Goal: Book appointment/travel/reservation

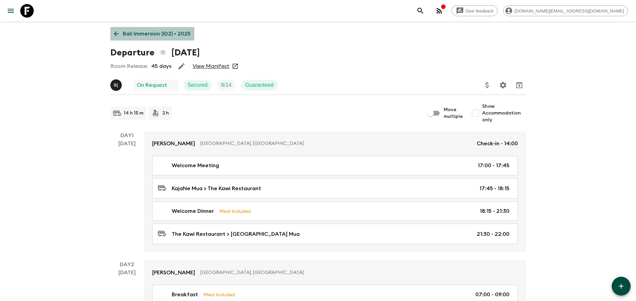
click at [148, 37] on p "Bali Immersion (ID2) • 2025" at bounding box center [157, 34] width 68 height 8
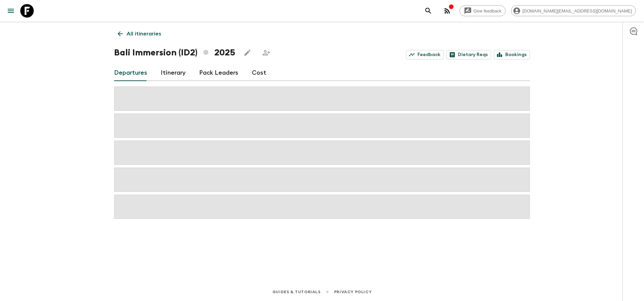
click at [140, 38] on link "All itineraries" at bounding box center [139, 34] width 51 height 14
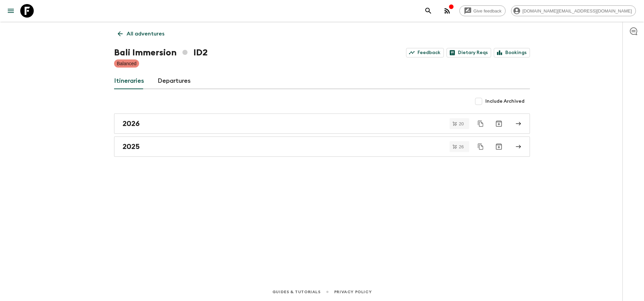
click at [140, 37] on p "All adventures" at bounding box center [146, 34] width 38 height 8
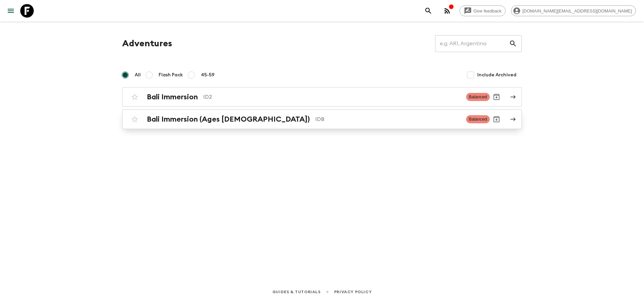
click at [202, 122] on h2 "Bali Immersion (Ages [DEMOGRAPHIC_DATA])" at bounding box center [228, 119] width 163 height 9
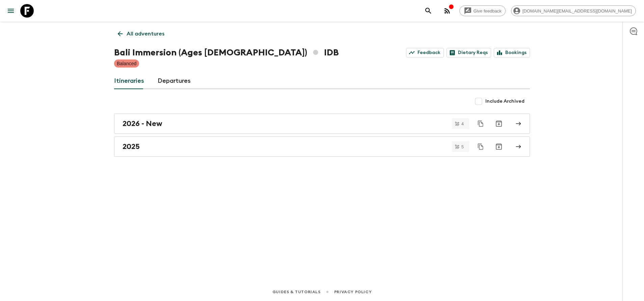
click at [174, 161] on div "All adventures Bali Immersion (Ages [DEMOGRAPHIC_DATA]) IDB Feedback Dietary Re…" at bounding box center [322, 143] width 432 height 242
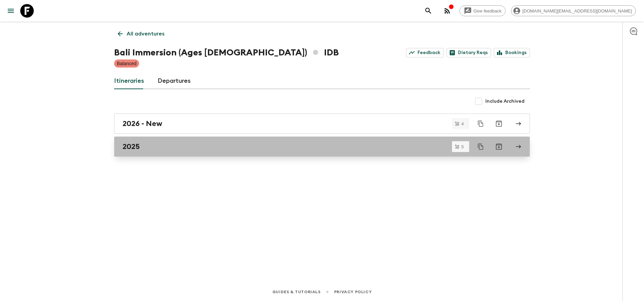
click at [172, 148] on div "2025" at bounding box center [316, 146] width 386 height 9
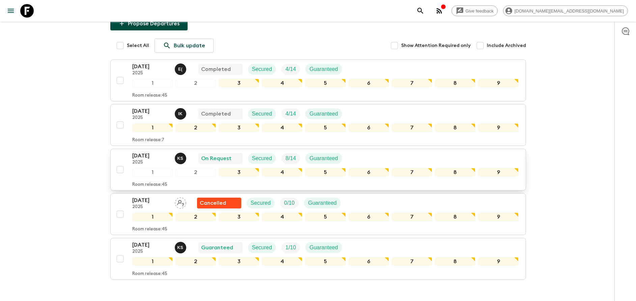
scroll to position [101, 0]
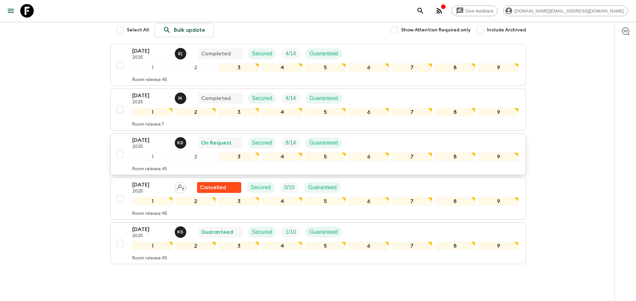
click at [155, 136] on p "[DATE]" at bounding box center [150, 140] width 37 height 8
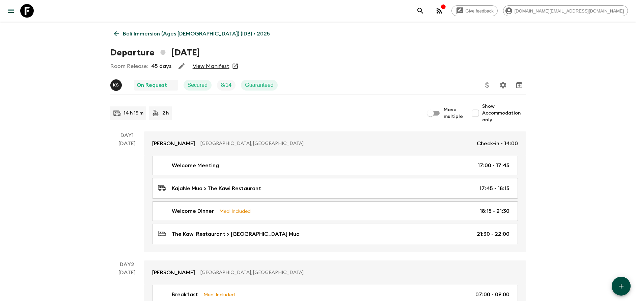
click at [215, 64] on link "View Manifest" at bounding box center [211, 66] width 37 height 7
click at [157, 39] on link "Bali Immersion (Ages [DEMOGRAPHIC_DATA]) (IDB) • 2025" at bounding box center [191, 34] width 163 height 14
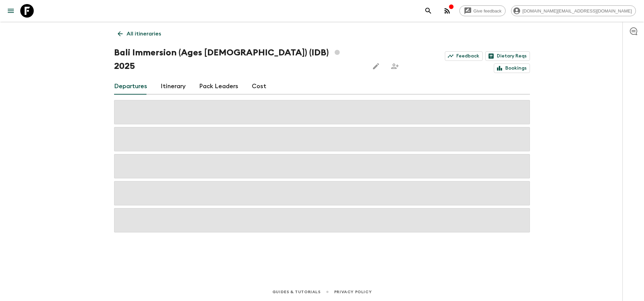
click at [157, 39] on link "All itineraries" at bounding box center [139, 34] width 51 height 14
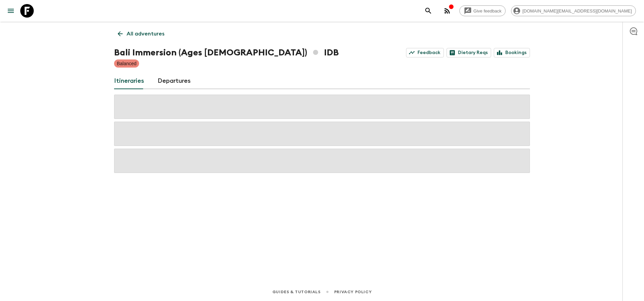
click at [147, 36] on p "All adventures" at bounding box center [146, 34] width 38 height 8
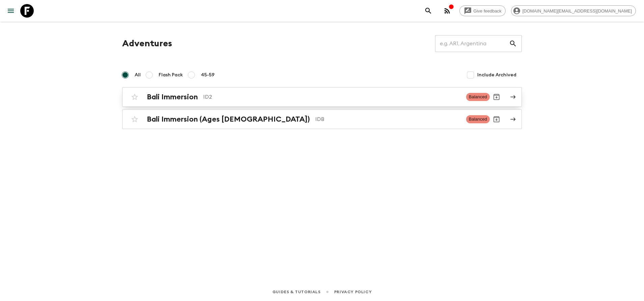
click at [197, 100] on h2 "Bali Immersion" at bounding box center [172, 97] width 51 height 9
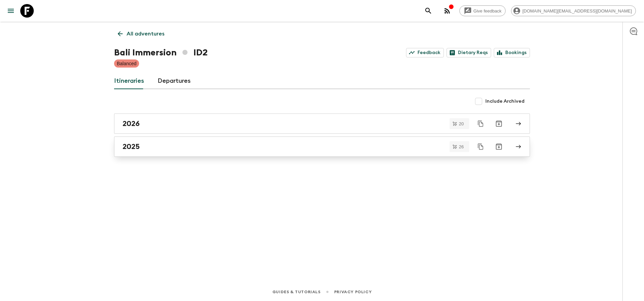
click at [173, 148] on div "2025" at bounding box center [316, 146] width 386 height 9
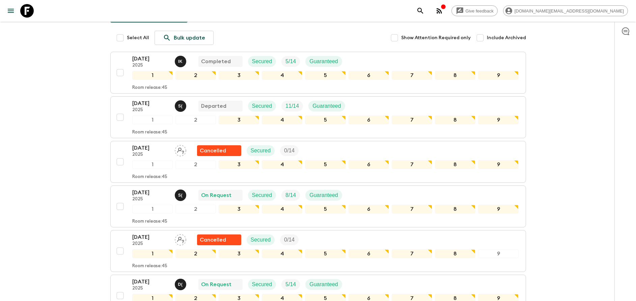
scroll to position [203, 0]
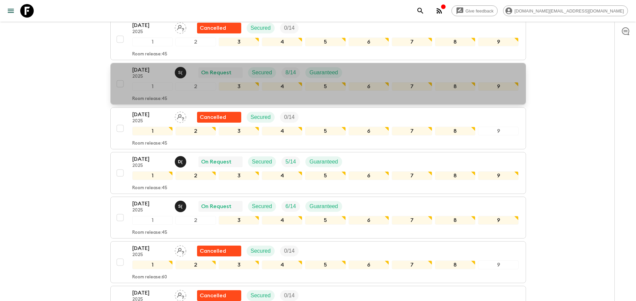
click at [140, 71] on p "[DATE]" at bounding box center [150, 70] width 37 height 8
